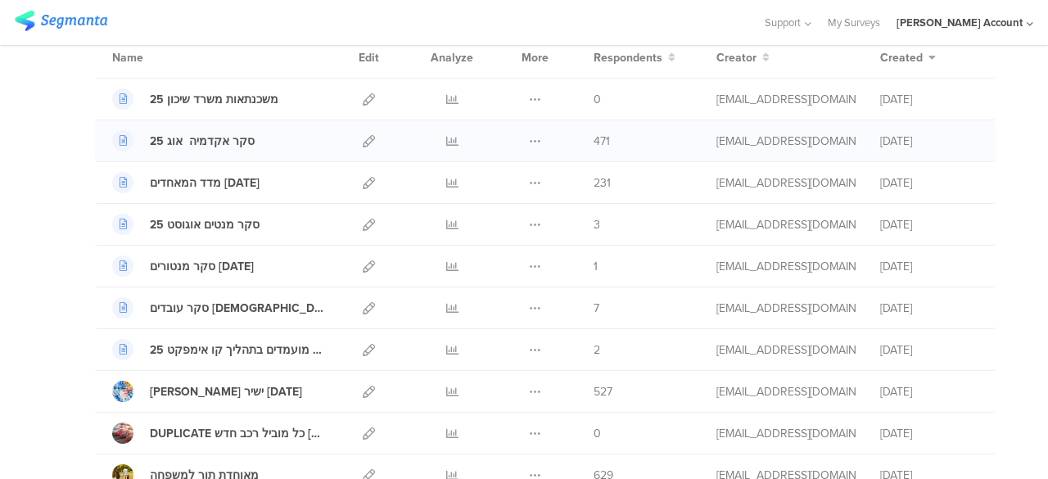
scroll to position [164, 0]
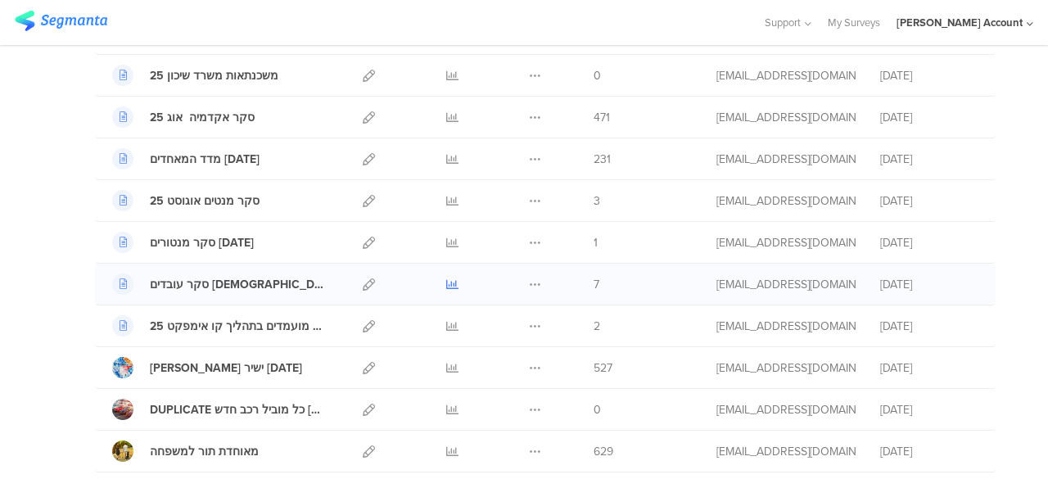
click at [446, 282] on icon at bounding box center [452, 284] width 12 height 12
